Goal: Task Accomplishment & Management: Use online tool/utility

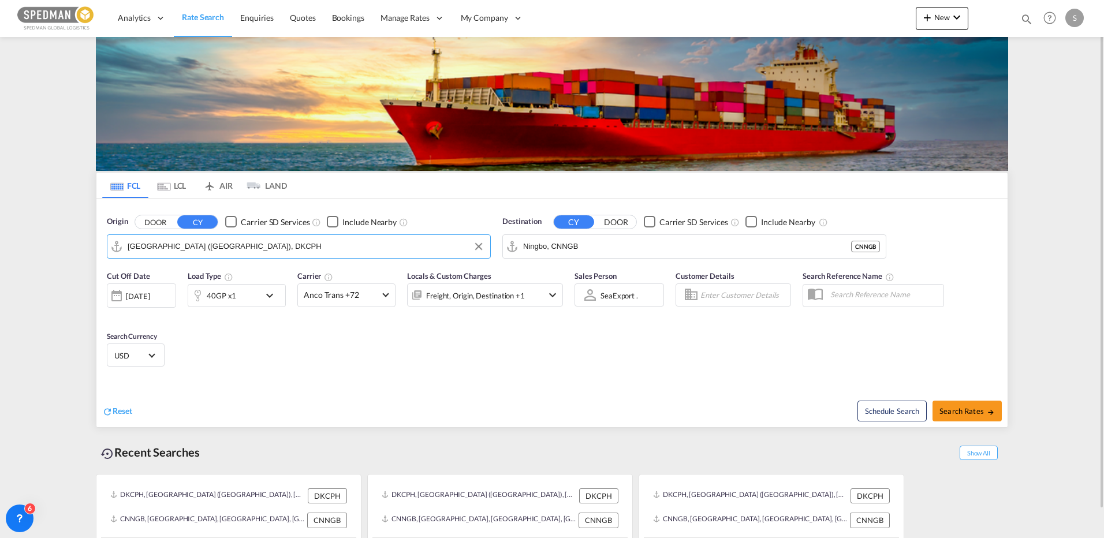
click at [143, 249] on input "[GEOGRAPHIC_DATA] ([GEOGRAPHIC_DATA]), DKCPH" at bounding box center [306, 246] width 357 height 17
drag, startPoint x: 162, startPoint y: 274, endPoint x: 542, endPoint y: 245, distance: 381.6
click at [162, 274] on div "Aarhus [GEOGRAPHIC_DATA] DKAAR" at bounding box center [216, 278] width 219 height 35
type input "[GEOGRAPHIC_DATA], [GEOGRAPHIC_DATA]"
click at [613, 242] on input "Ningbo, CNNGB" at bounding box center [701, 246] width 357 height 17
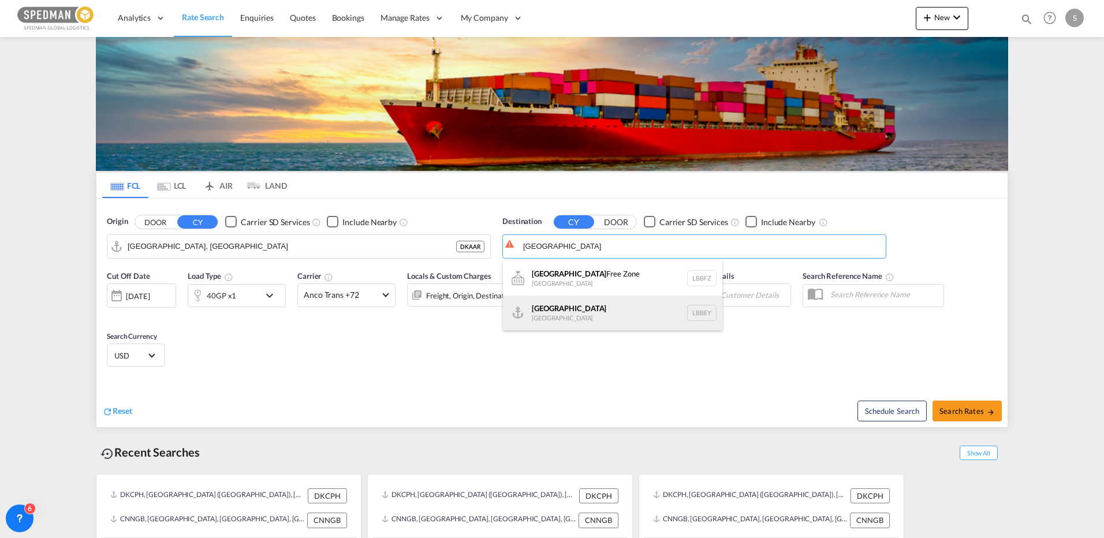
click at [535, 318] on div "Beirut [GEOGRAPHIC_DATA] LBBEY" at bounding box center [612, 313] width 219 height 35
type input "[GEOGRAPHIC_DATA], LBBEY"
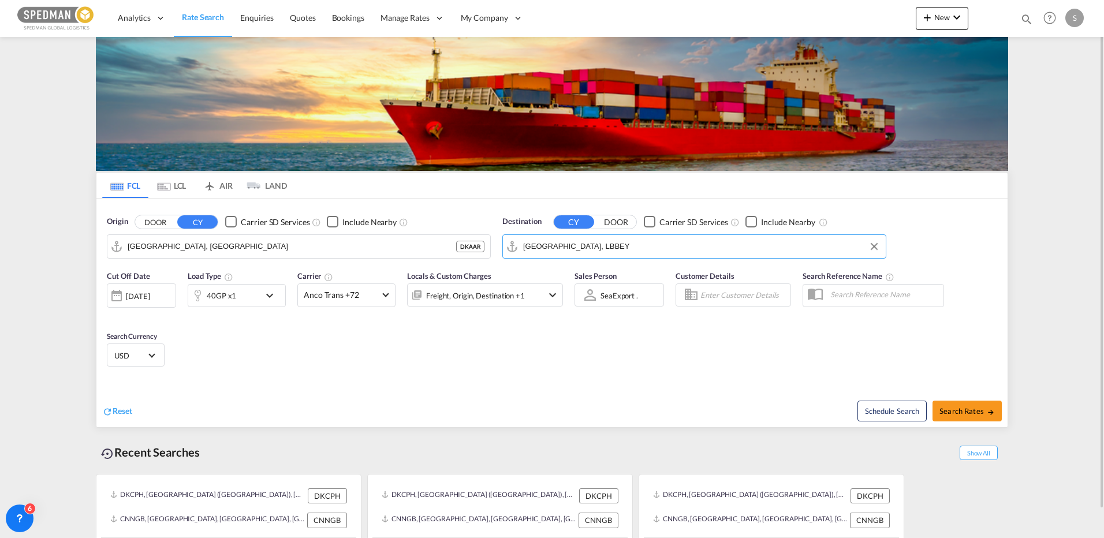
click at [241, 292] on div "40GP x1" at bounding box center [224, 295] width 72 height 23
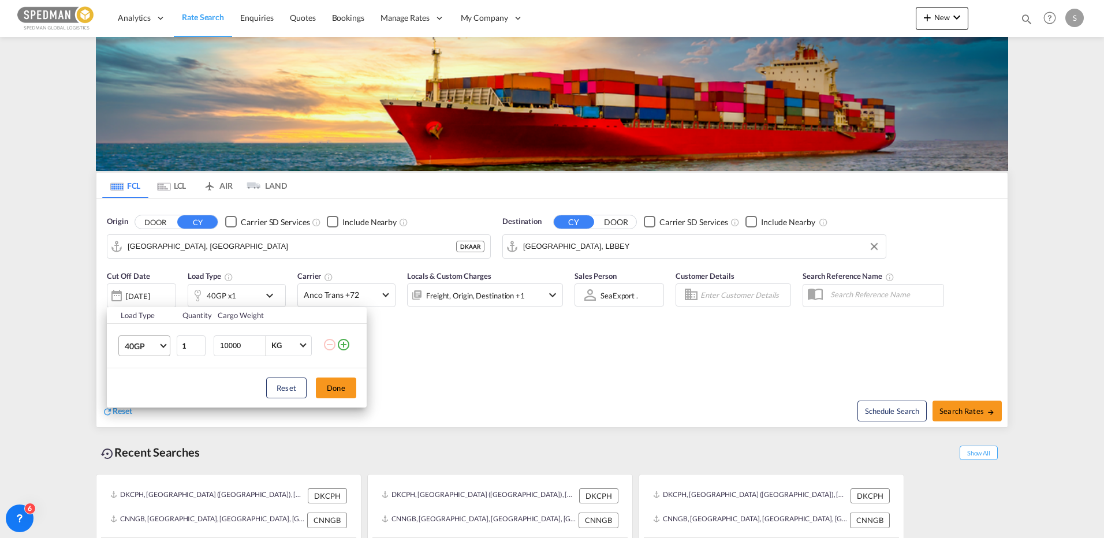
click at [144, 352] on md-select-value "40GP" at bounding box center [147, 346] width 46 height 20
drag, startPoint x: 149, startPoint y: 320, endPoint x: 162, endPoint y: 323, distance: 12.9
click at [150, 321] on md-option "20GP" at bounding box center [154, 318] width 79 height 28
click at [338, 382] on button "Done" at bounding box center [336, 388] width 40 height 21
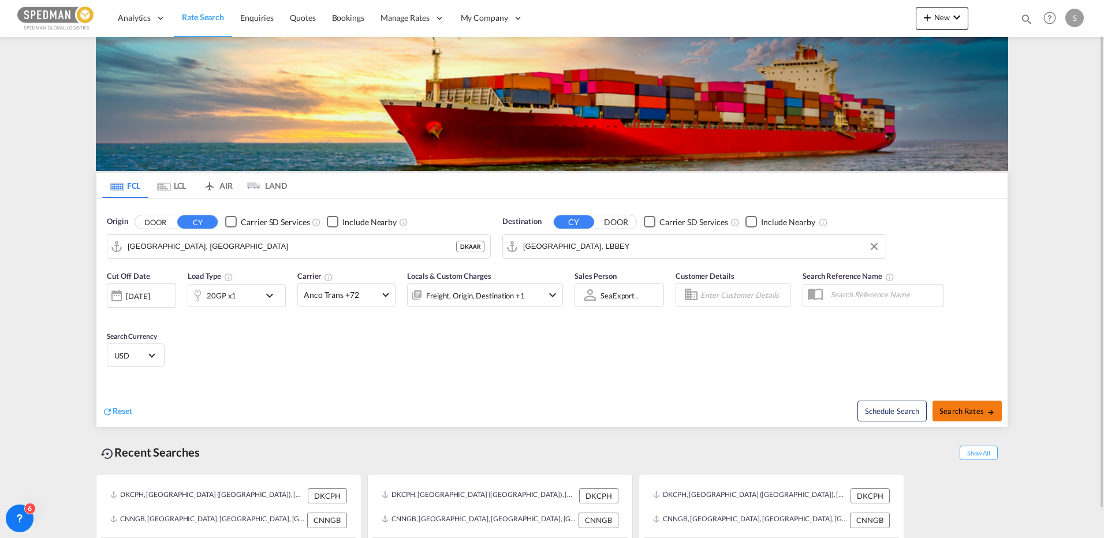
click at [969, 401] on button "Search Rates" at bounding box center [966, 411] width 69 height 21
type input "DKAAR to LBBEY / [DATE]"
